Goal: Transaction & Acquisition: Obtain resource

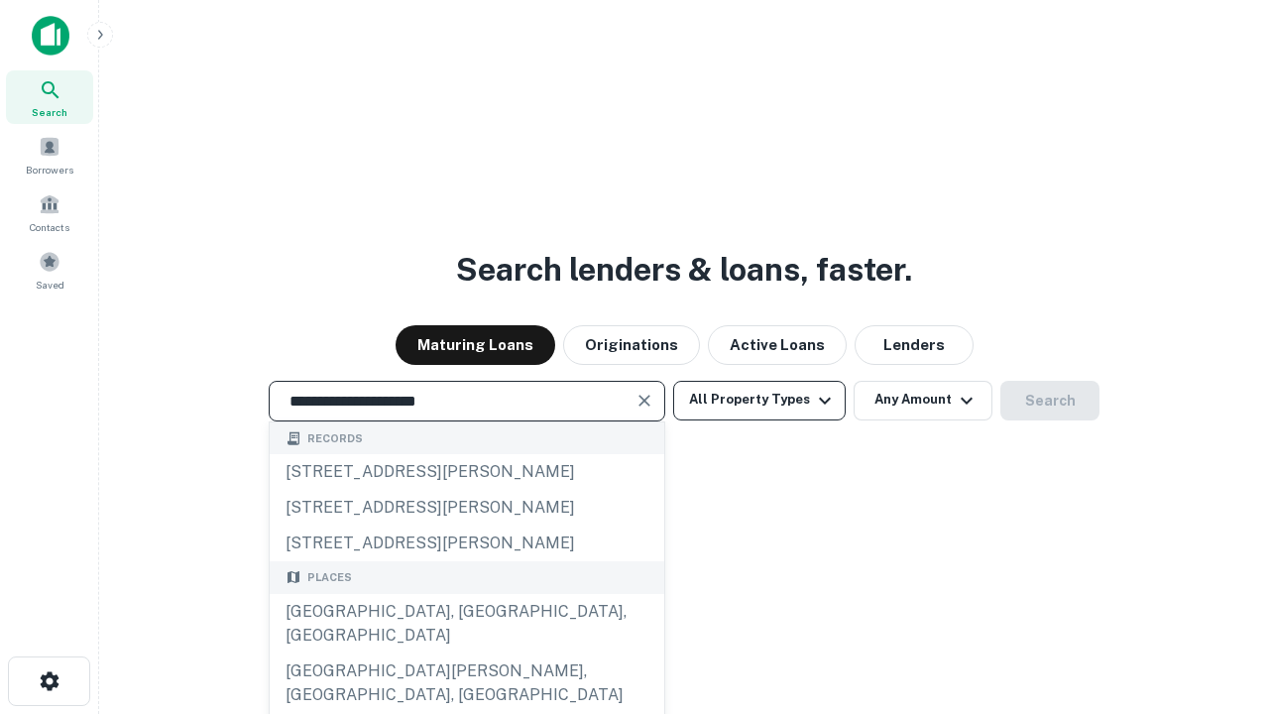
type input "**********"
click at [759, 399] on button "All Property Types" at bounding box center [759, 401] width 172 height 40
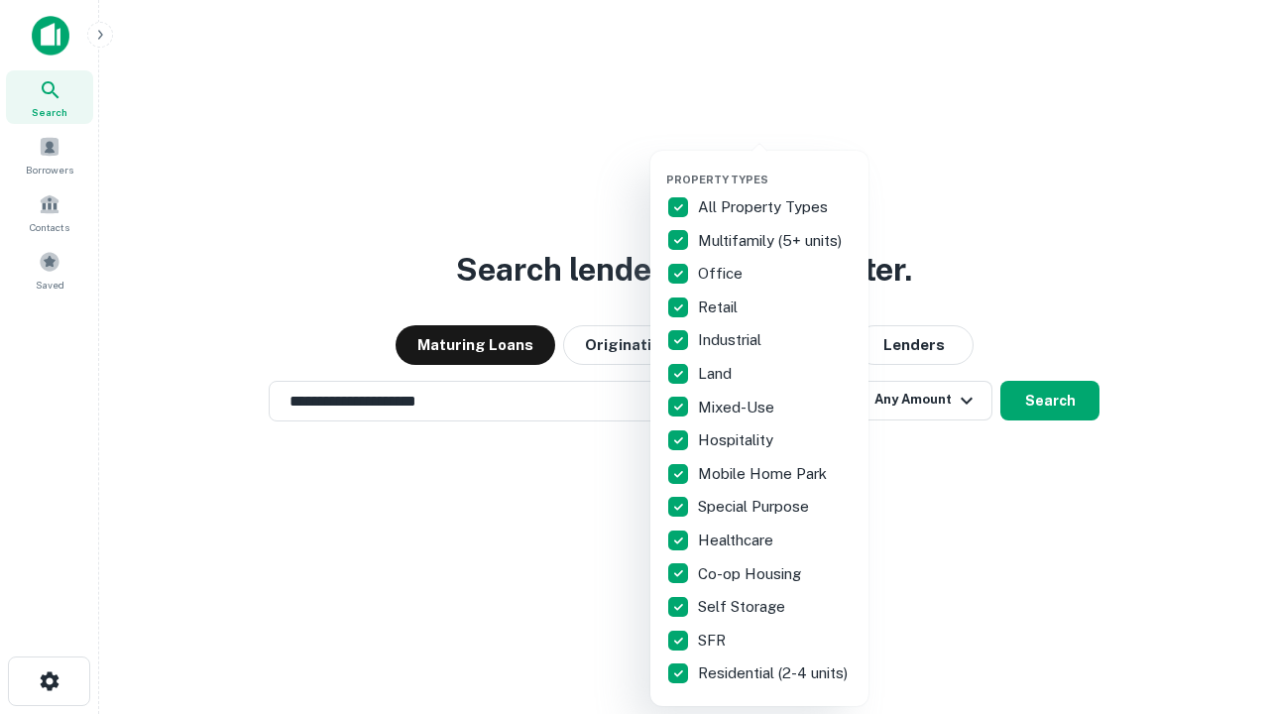
click at [775, 167] on button "button" at bounding box center [775, 167] width 218 height 1
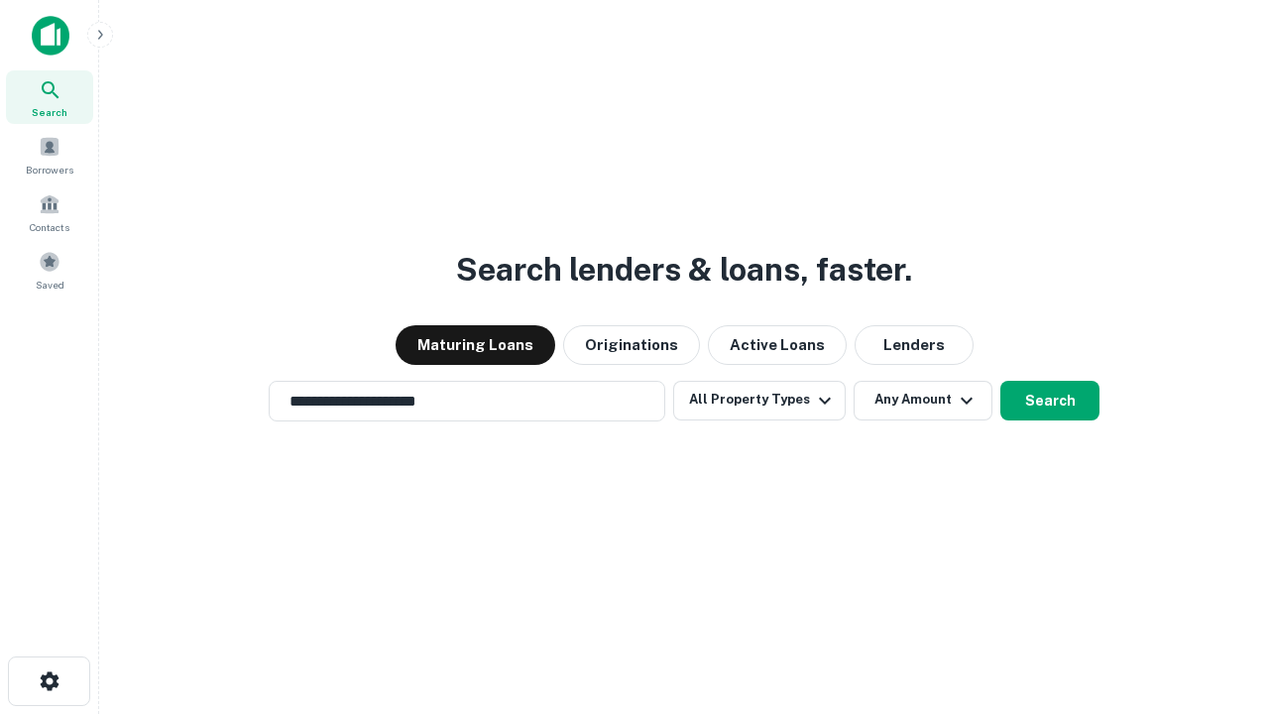
scroll to position [12, 239]
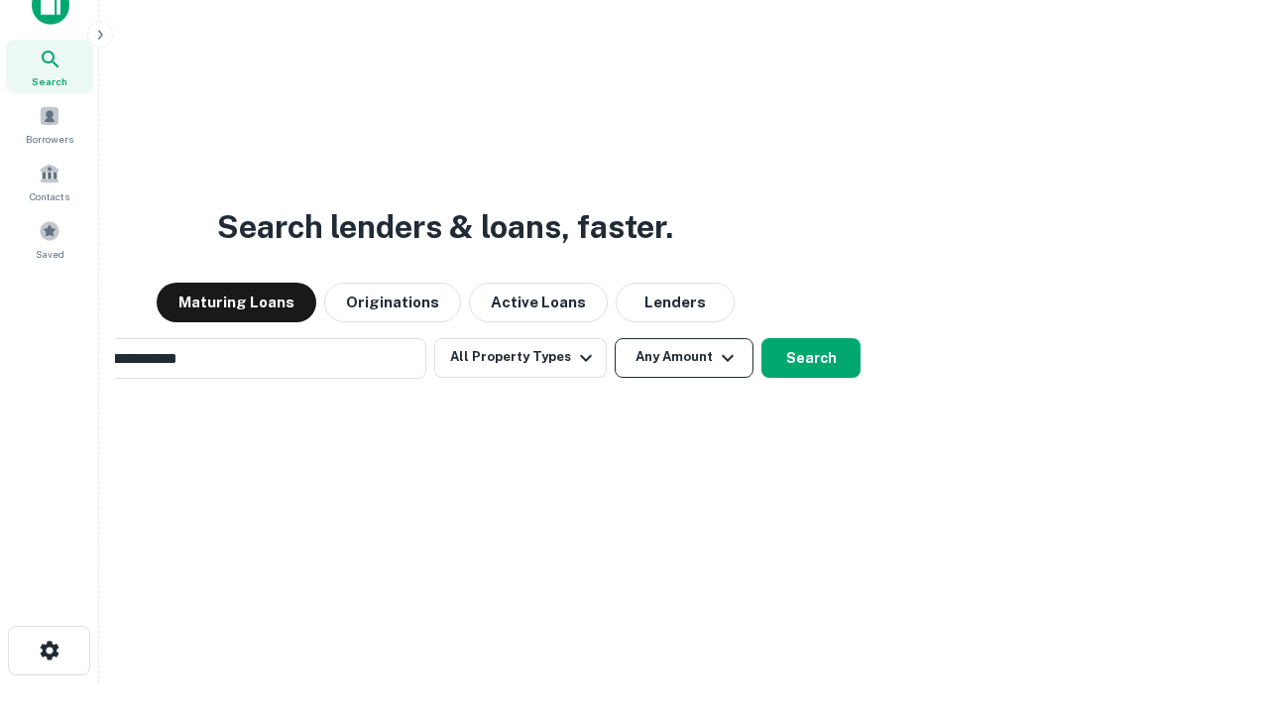
click at [615, 338] on button "Any Amount" at bounding box center [684, 358] width 139 height 40
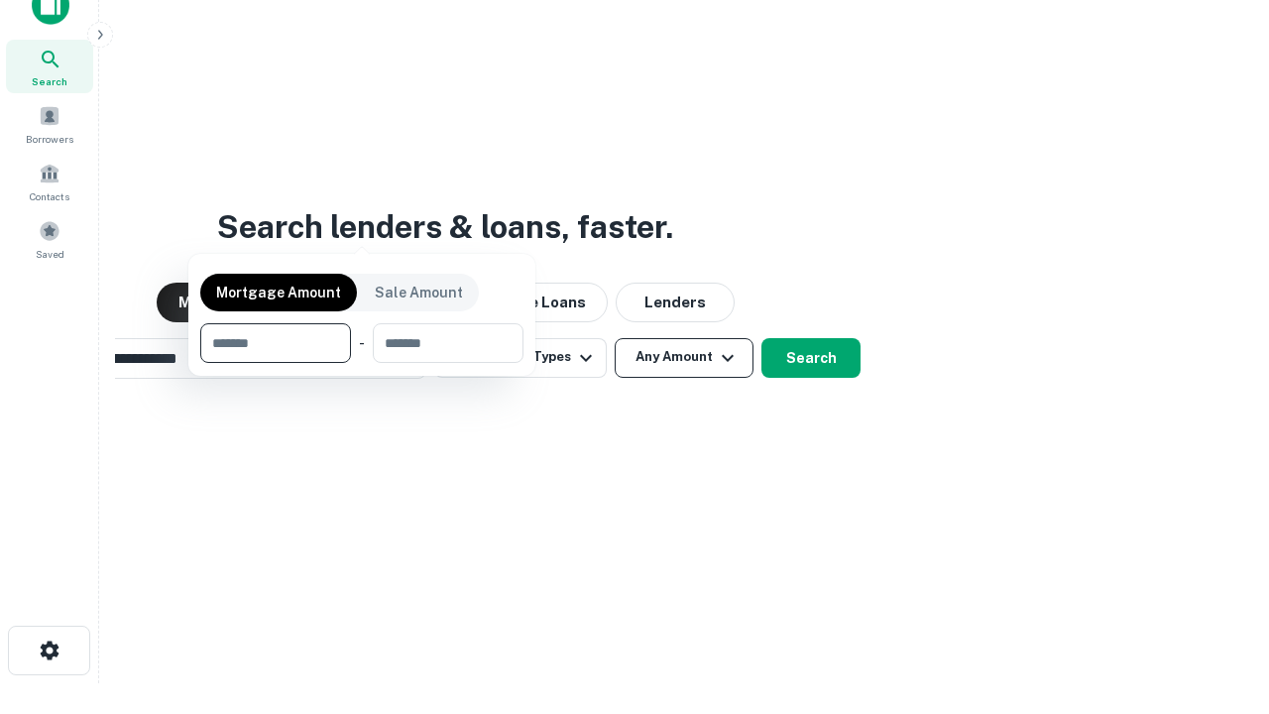
scroll to position [32, 0]
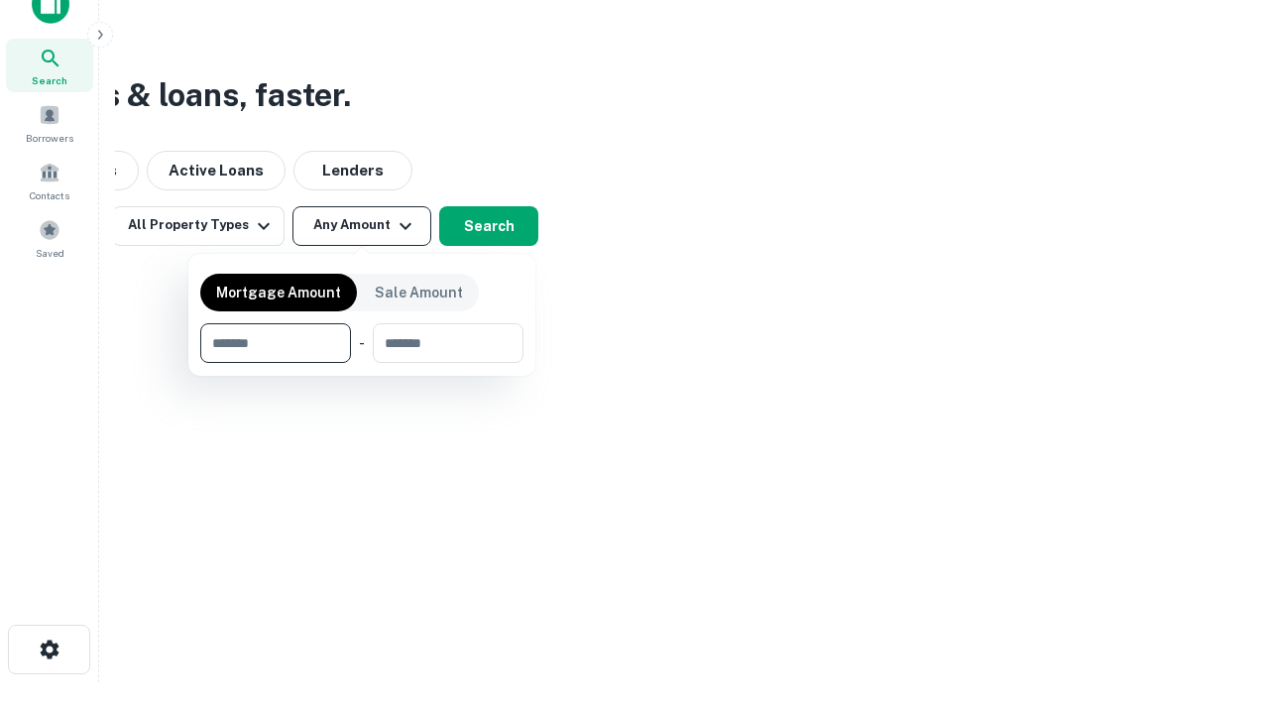
type input "*******"
click at [362, 363] on button "button" at bounding box center [361, 363] width 323 height 1
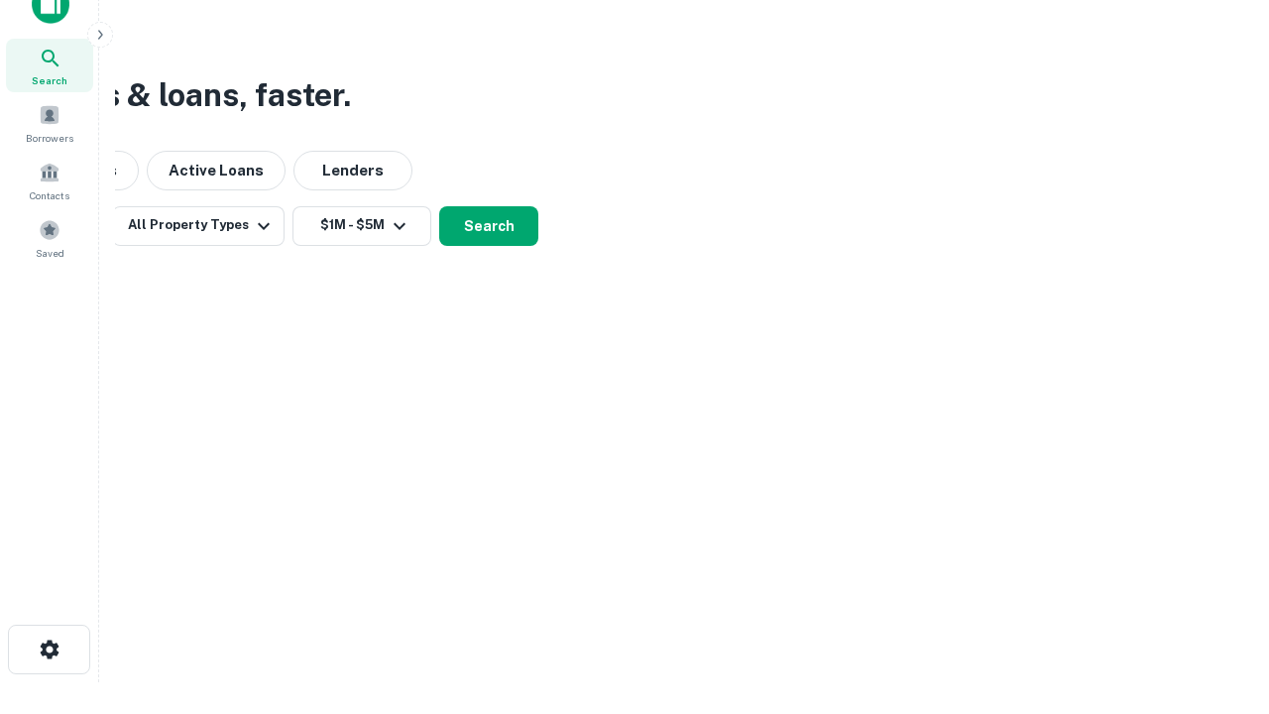
scroll to position [31, 0]
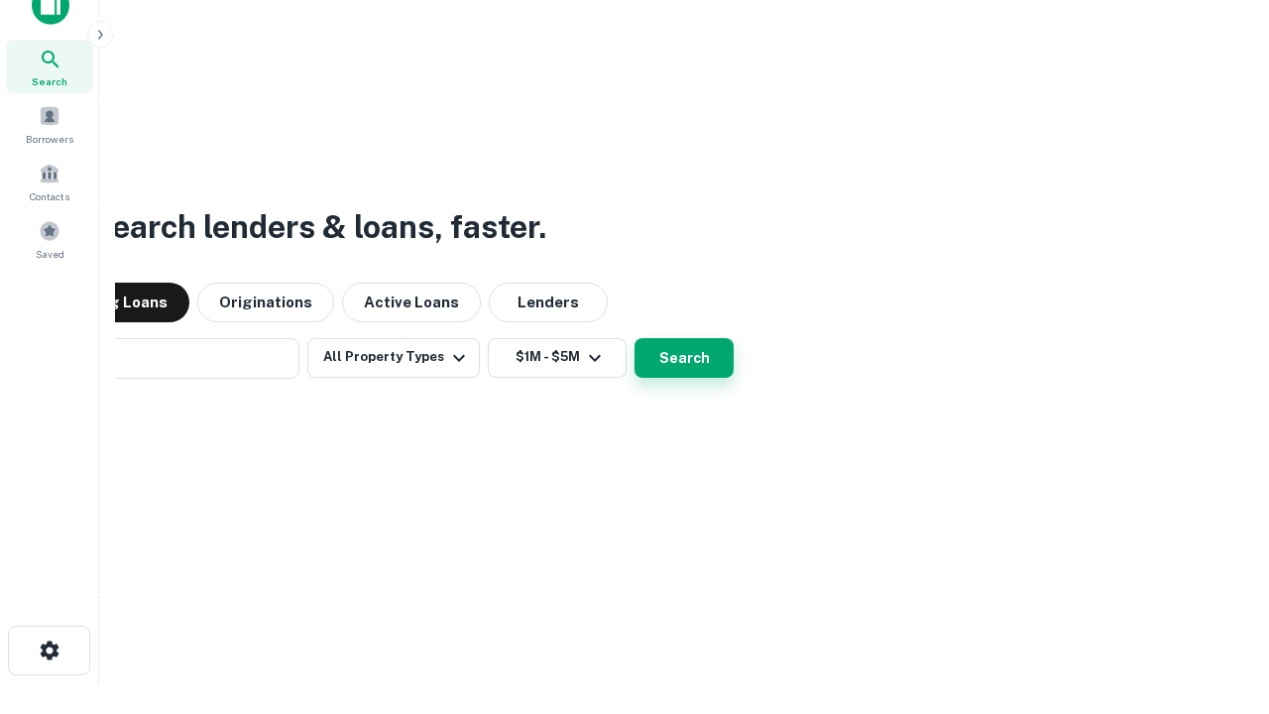
click at [634, 338] on button "Search" at bounding box center [683, 358] width 99 height 40
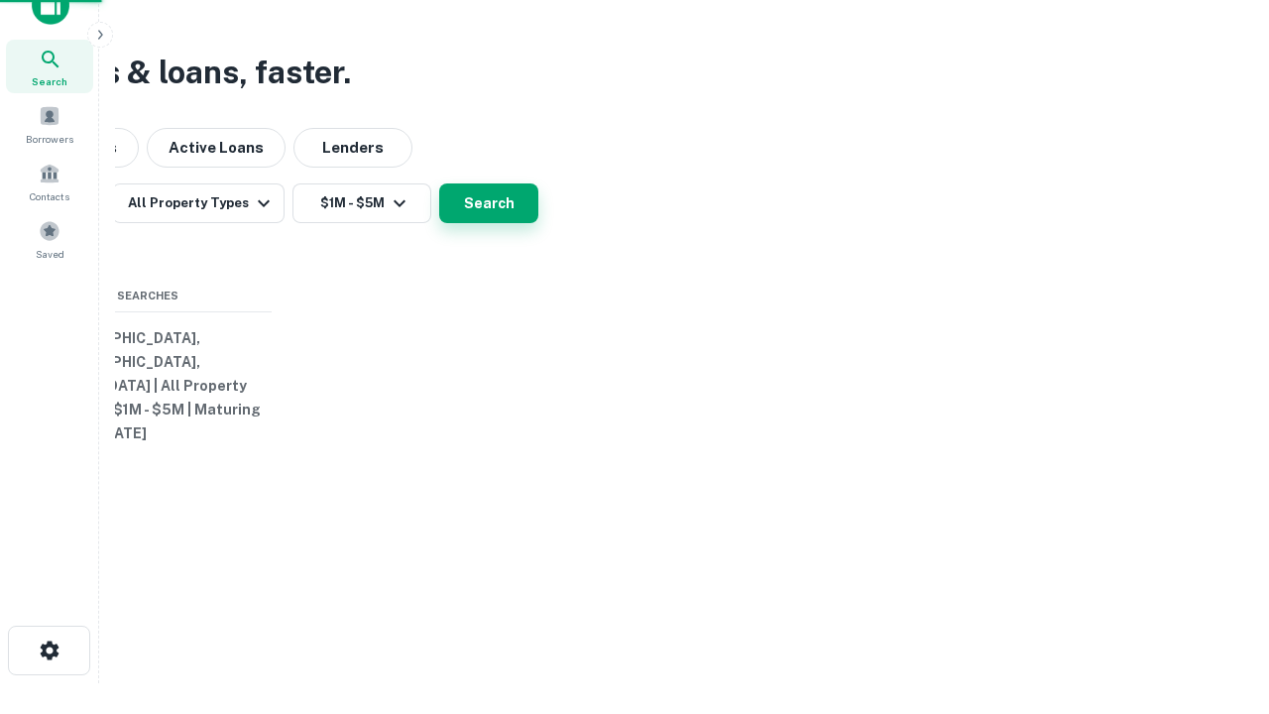
scroll to position [32, 0]
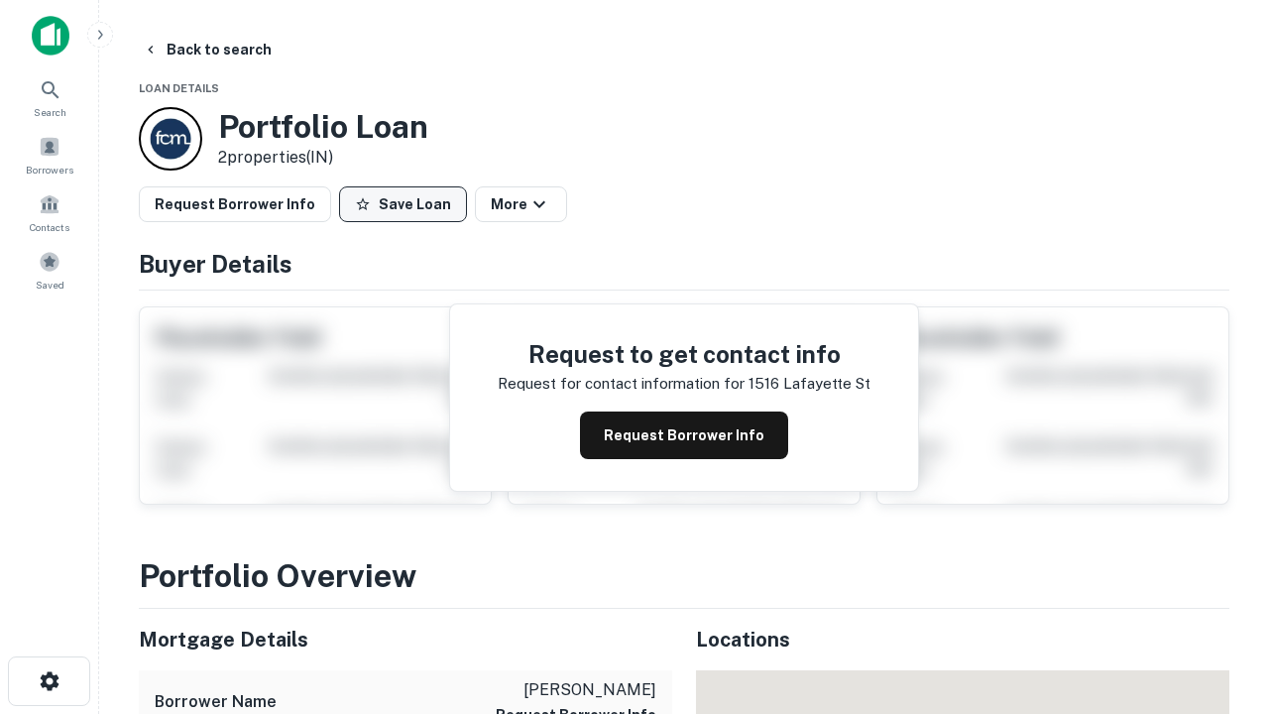
click at [402, 204] on button "Save Loan" at bounding box center [403, 204] width 128 height 36
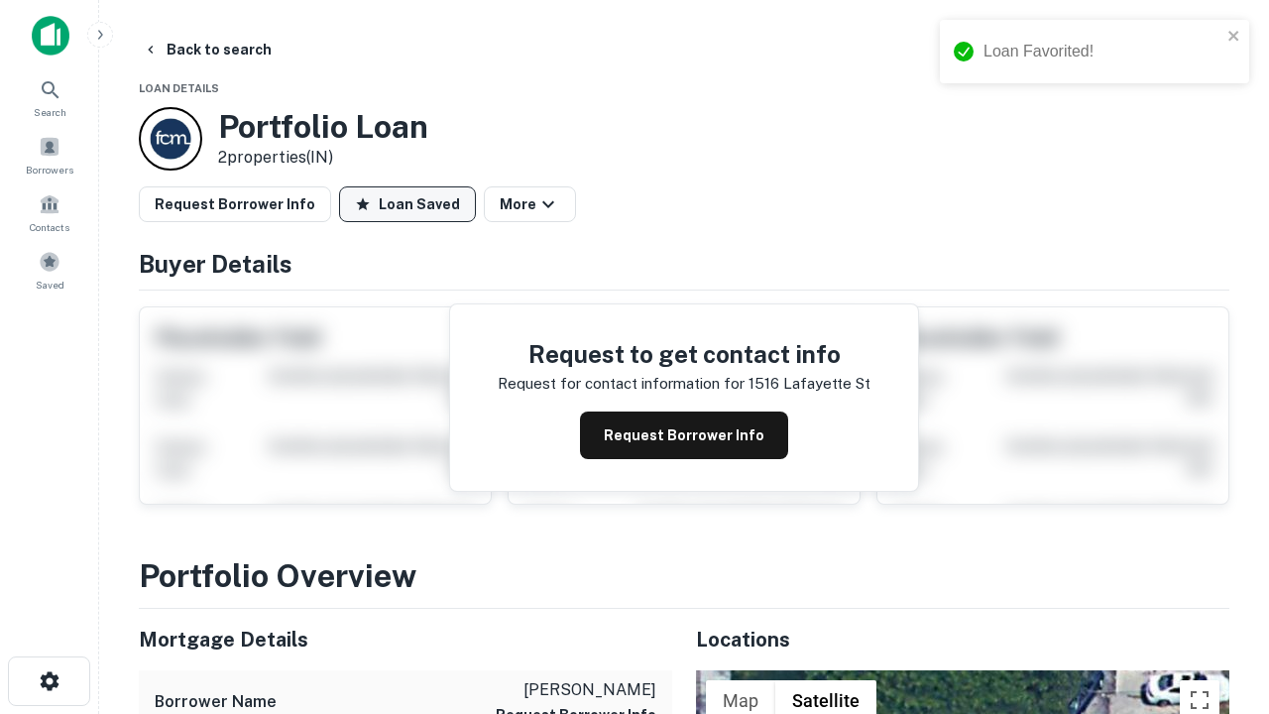
click at [407, 204] on button "Loan Saved" at bounding box center [407, 204] width 137 height 36
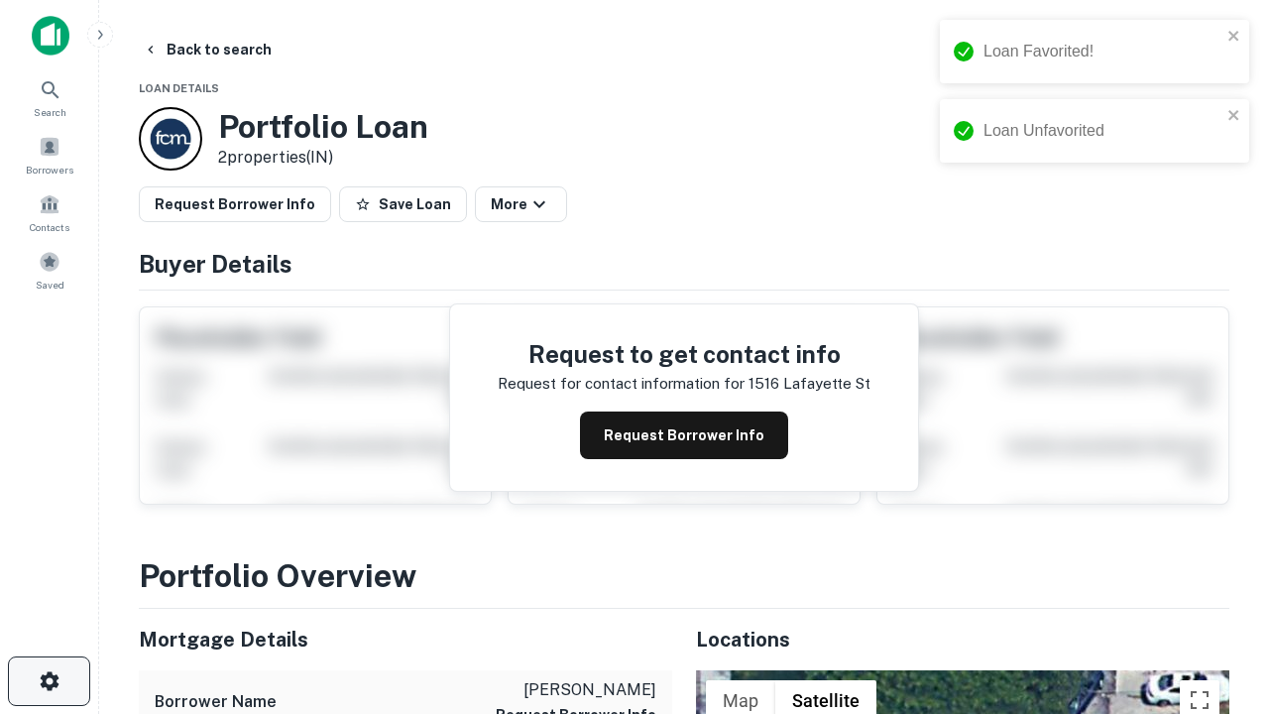
click at [49, 681] on icon "button" at bounding box center [50, 681] width 24 height 24
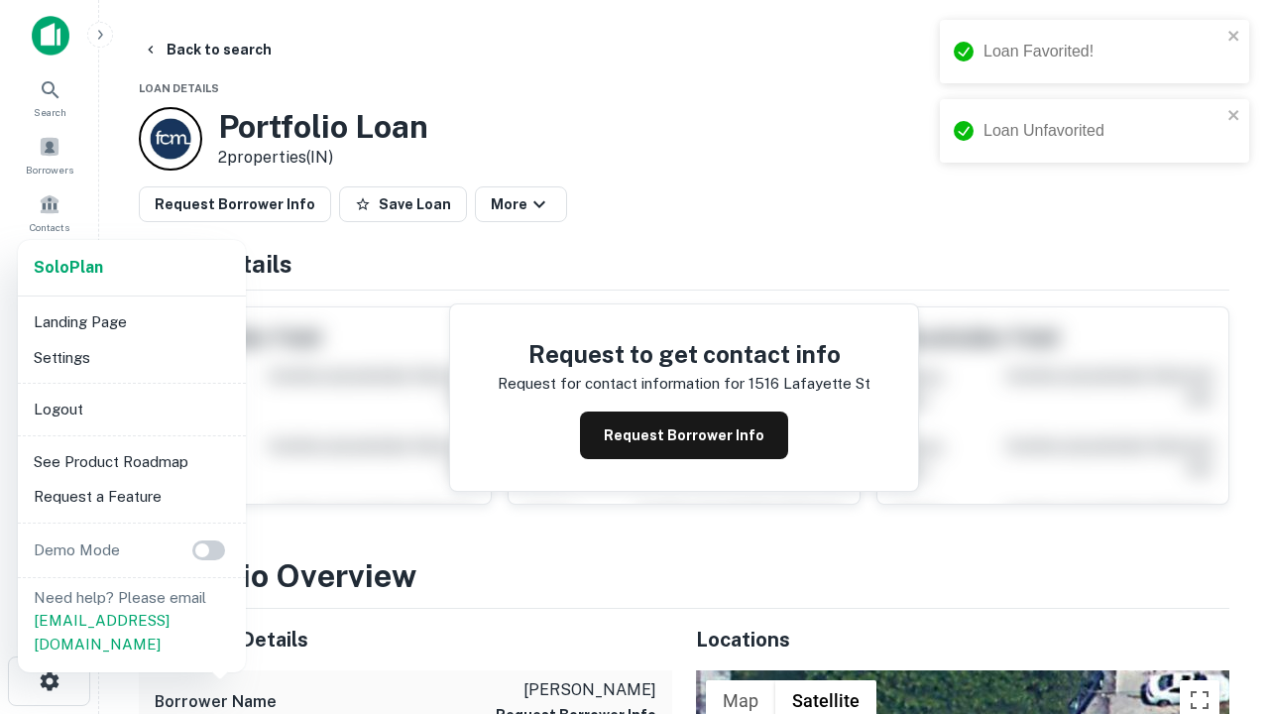
click at [131, 408] on li "Logout" at bounding box center [132, 410] width 212 height 36
